Goal: Information Seeking & Learning: Stay updated

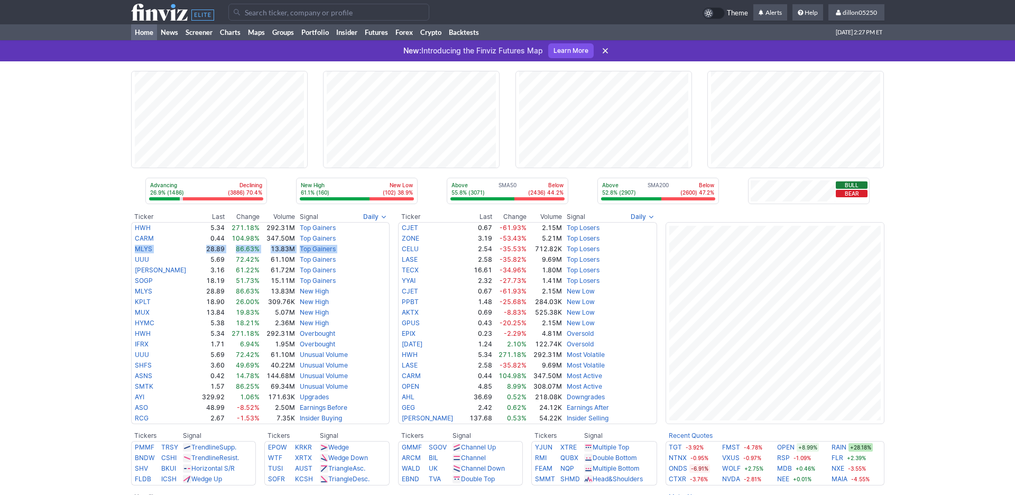
drag, startPoint x: 99, startPoint y: 283, endPoint x: 41, endPoint y: 295, distance: 59.9
click at [41, 295] on div "Advancing 26.9% (1486) Declining (3886) 70.4% New High 61.1% (160) New Low (102…" at bounding box center [507, 427] width 1015 height 733
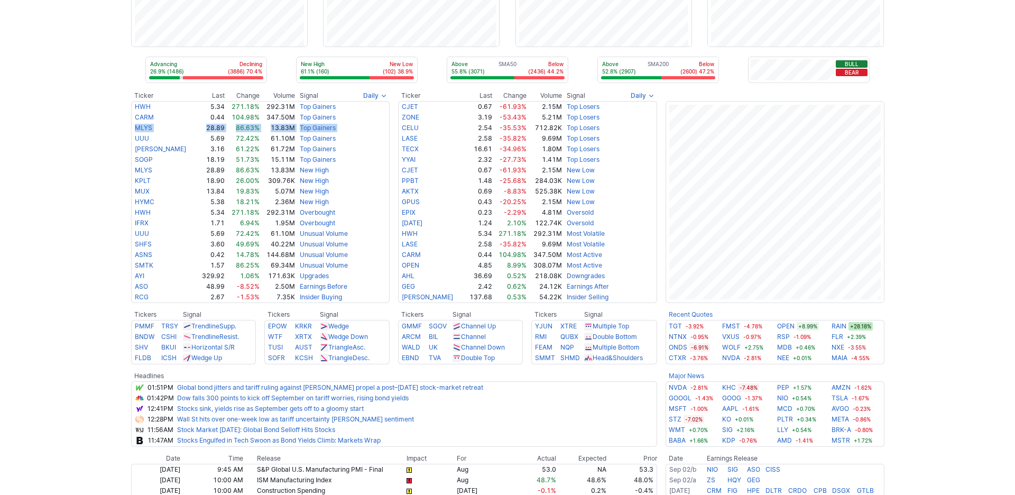
scroll to position [119, 0]
click at [86, 218] on div "Advancing 26.9% (1486) Declining (3886) 70.4% New High 61.1% (160) New Low (102…" at bounding box center [507, 308] width 1015 height 733
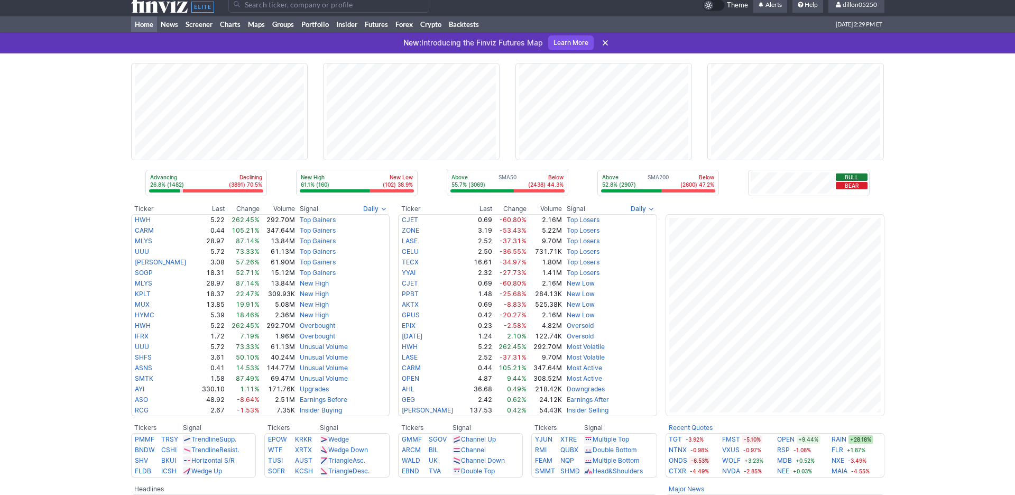
scroll to position [0, 0]
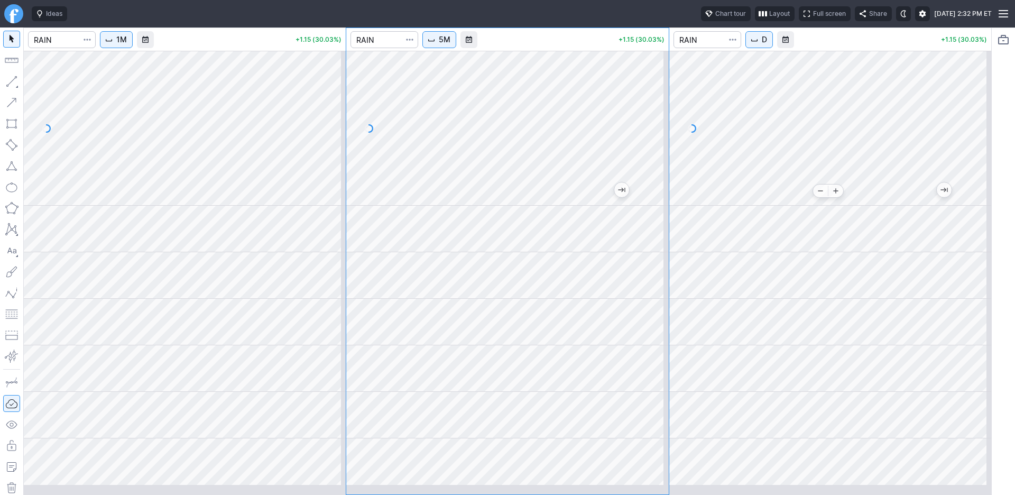
click at [797, 206] on div at bounding box center [830, 128] width 322 height 155
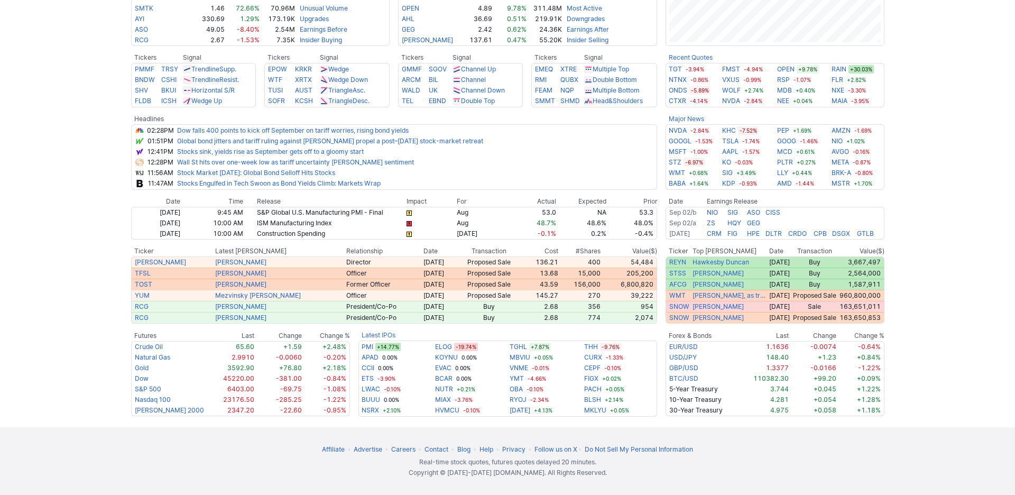
scroll to position [365, 0]
